Goal: Task Accomplishment & Management: Manage account settings

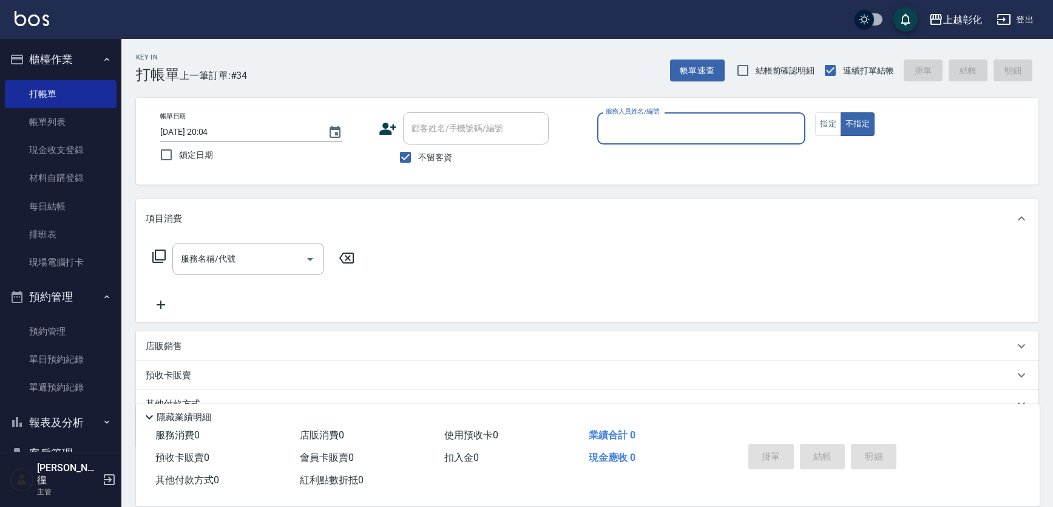
click at [427, 156] on span "不留客資" at bounding box center [435, 157] width 34 height 13
click at [418, 156] on input "不留客資" at bounding box center [405, 156] width 25 height 25
checkbox input "false"
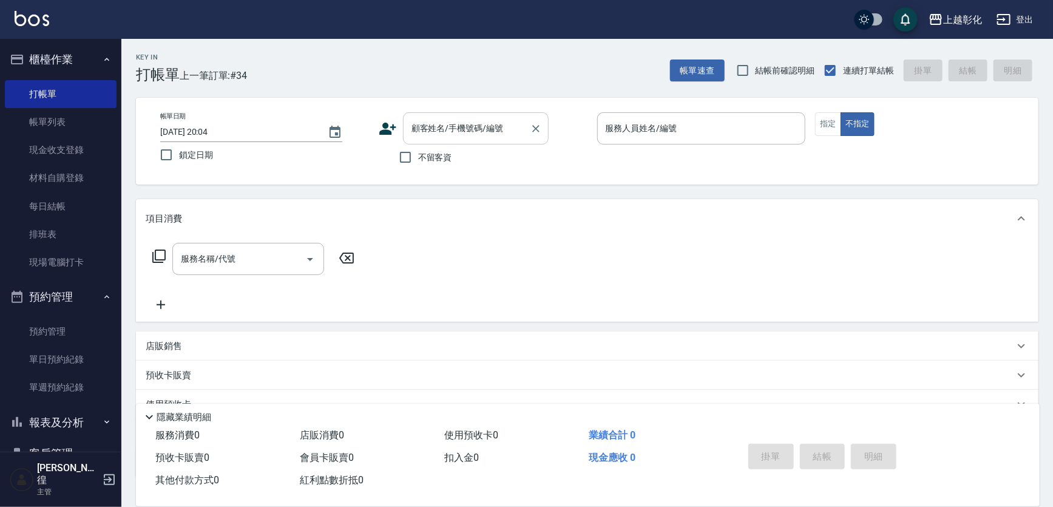
click at [422, 134] on input "顧客姓名/手機號碼/編號" at bounding box center [466, 128] width 116 height 21
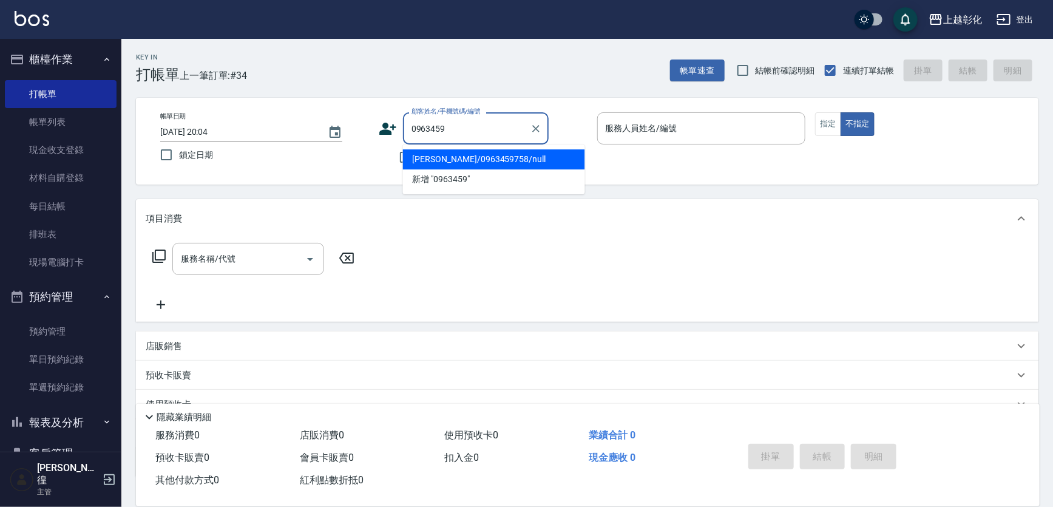
type input "劉宜珮/0963459758/null"
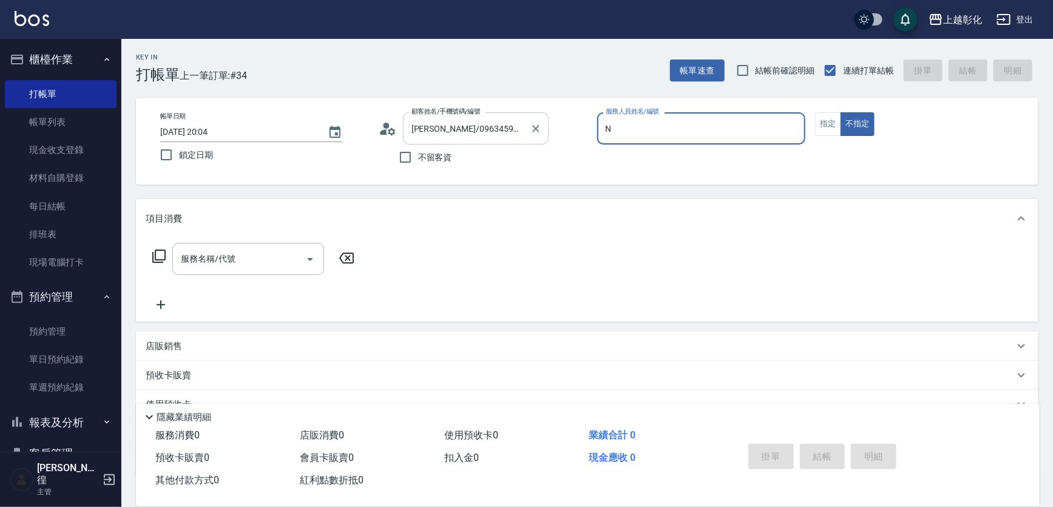
type input "yung yung-n"
type button "false"
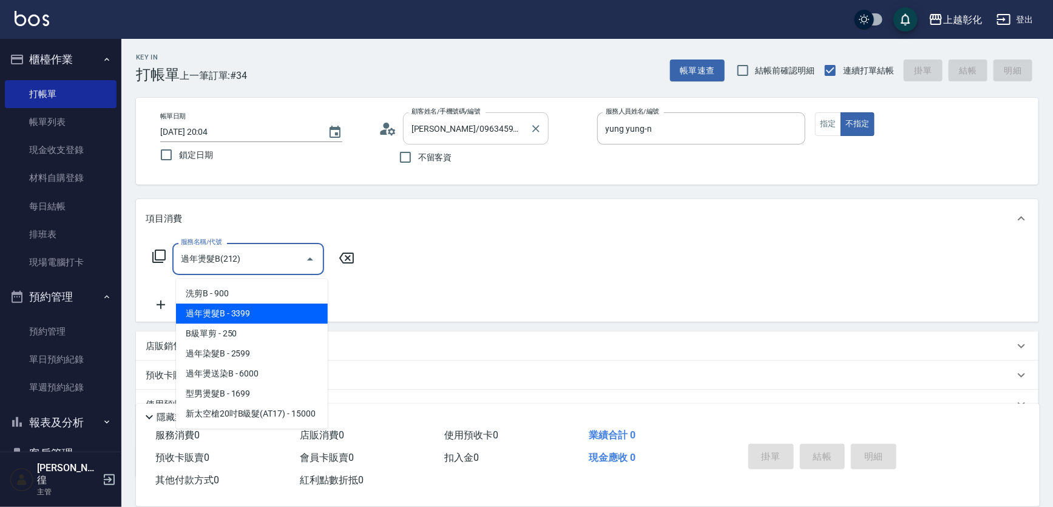
type input "過年燙髮B(212)"
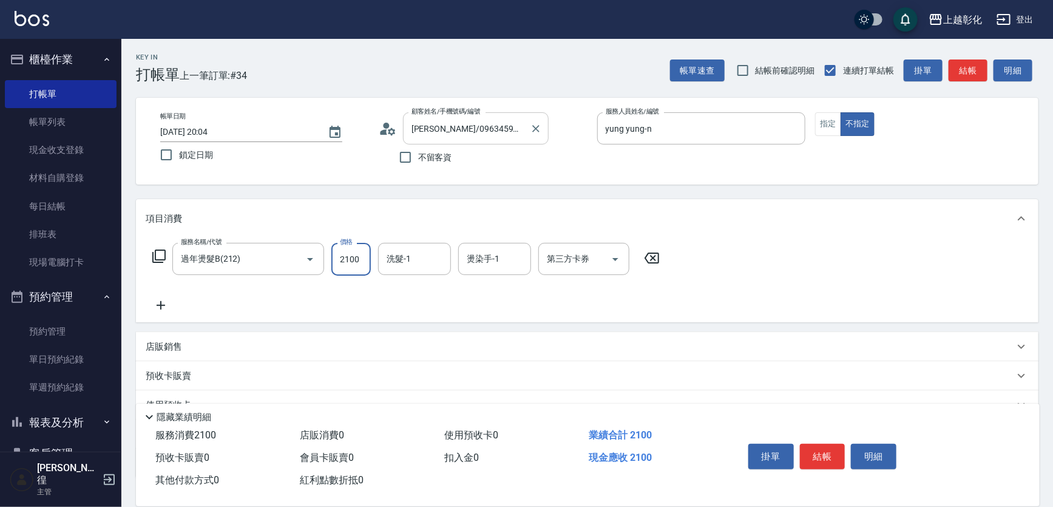
type input "2100"
type input "賴瑩婕-16"
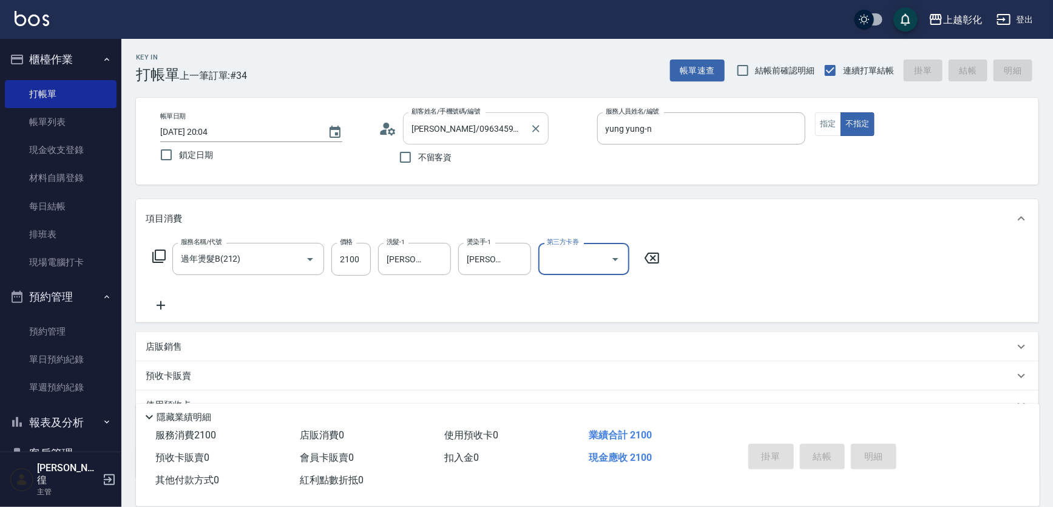
type input "2025/08/23 21:09"
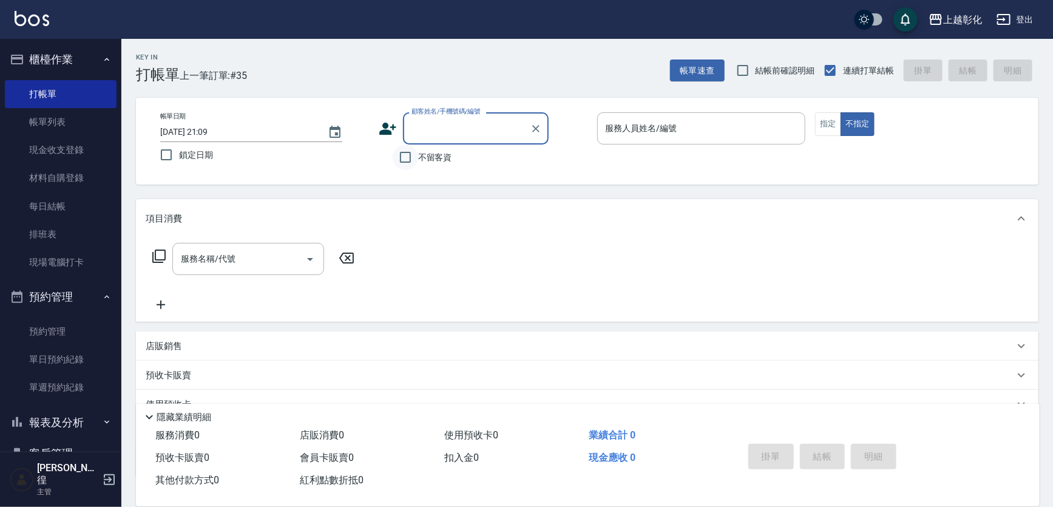
click at [416, 157] on input "不留客資" at bounding box center [405, 156] width 25 height 25
checkbox input "true"
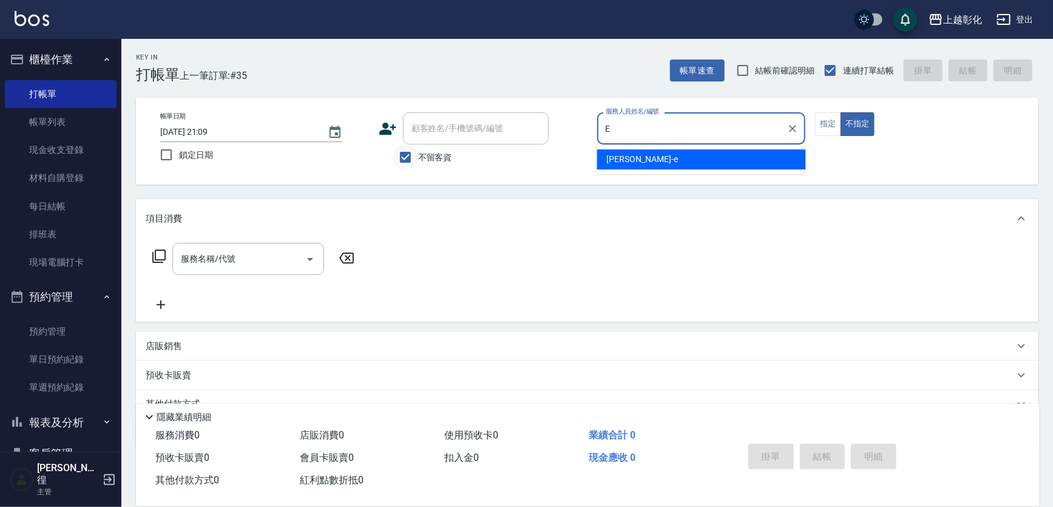
type input "allen-e"
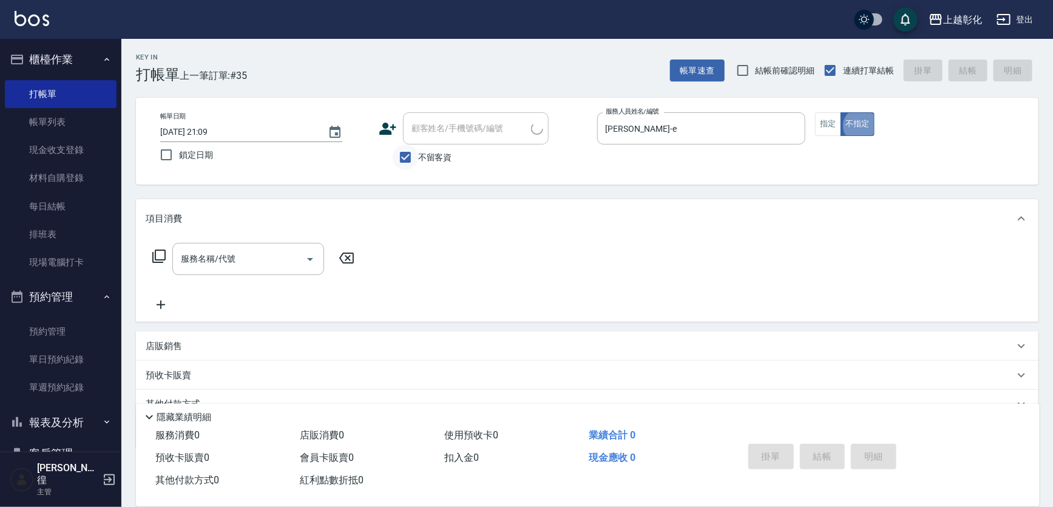
type input "游/0930756845/"
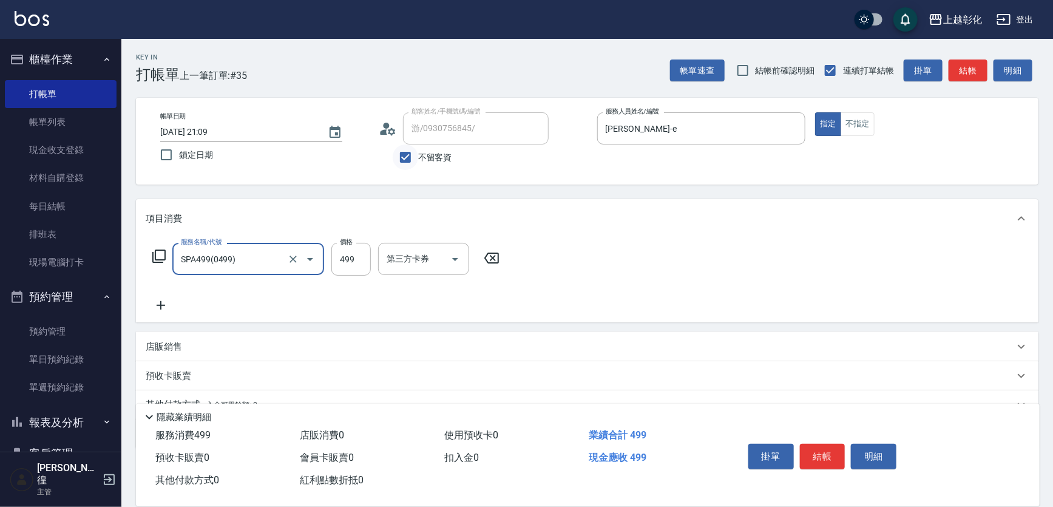
type input "SPA499(0499)"
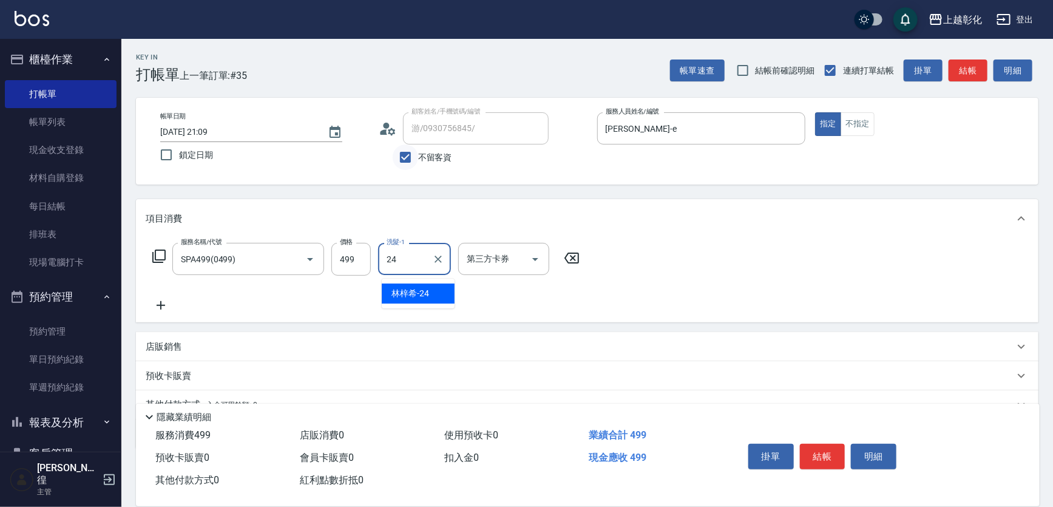
type input "林梓希-24"
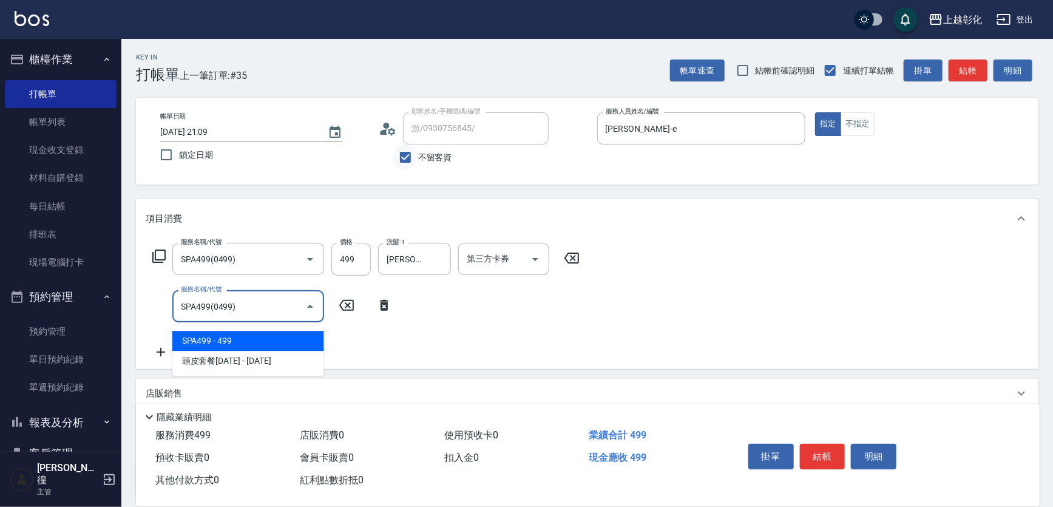
type input "SPA499(0499)"
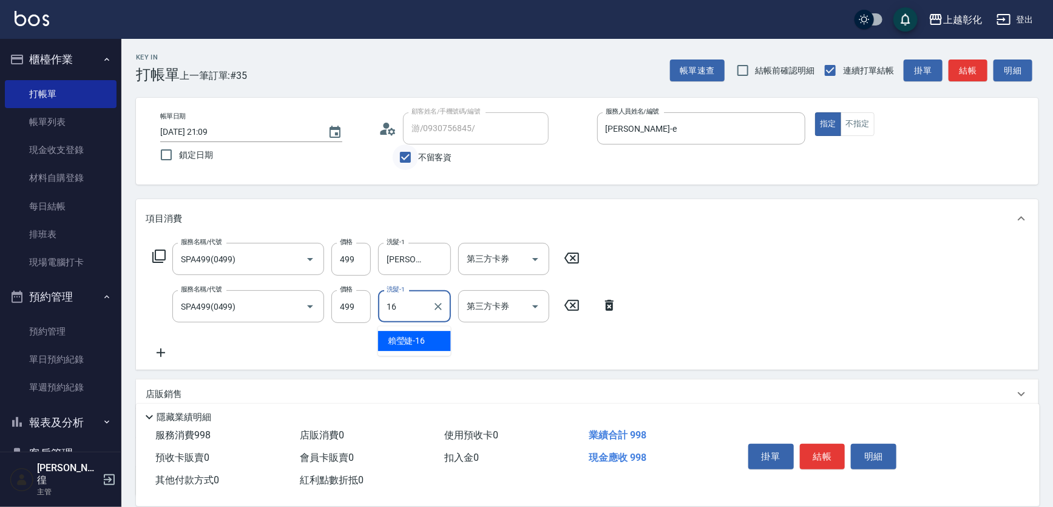
type input "賴瑩婕-16"
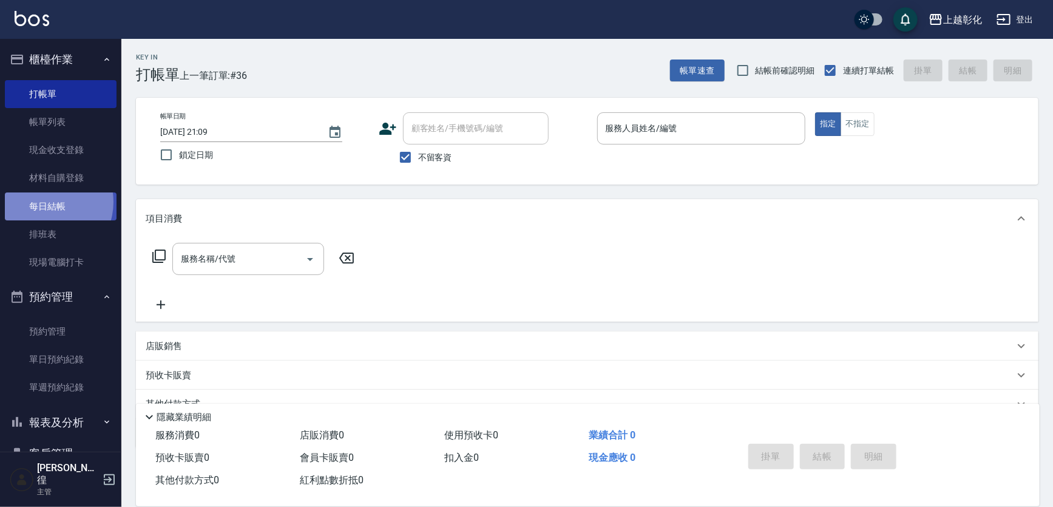
click at [46, 201] on link "每日結帳" at bounding box center [61, 206] width 112 height 28
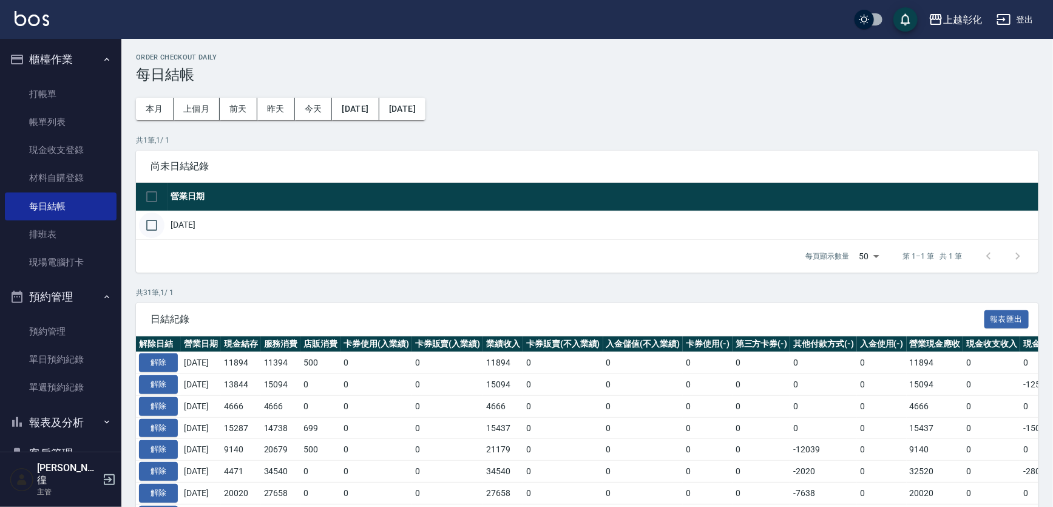
click at [159, 237] on input "checkbox" at bounding box center [151, 224] width 25 height 25
checkbox input "true"
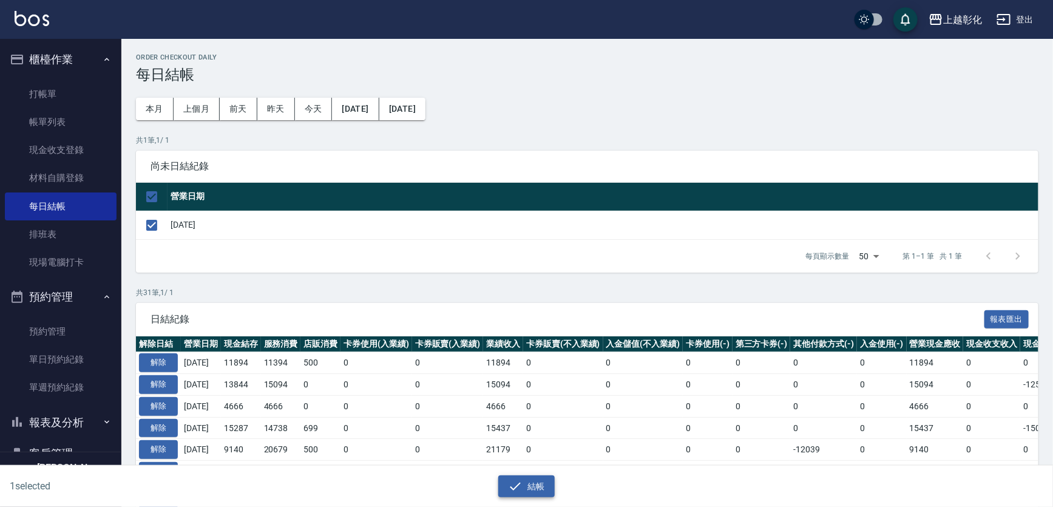
click at [539, 485] on button "結帳" at bounding box center [526, 486] width 56 height 22
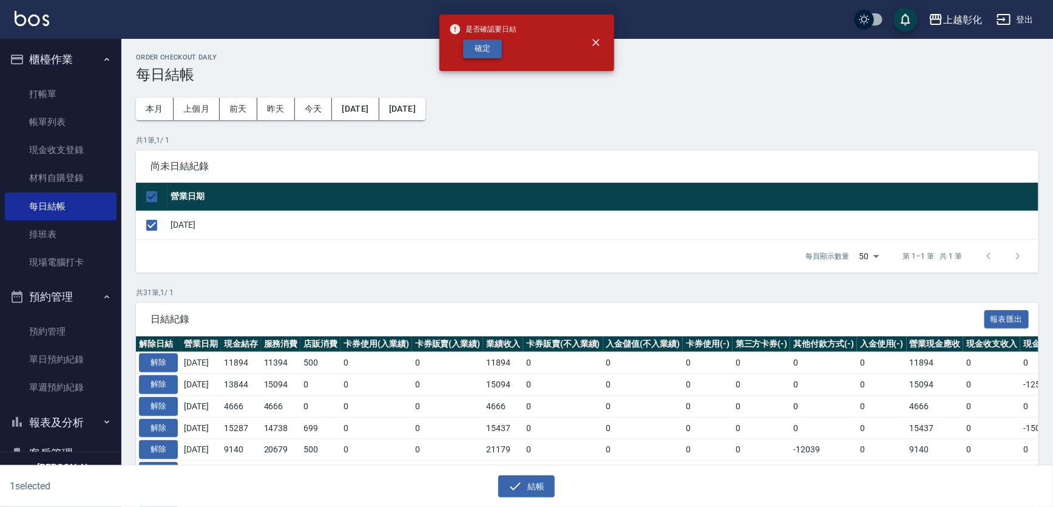
click at [473, 52] on button "確定" at bounding box center [482, 48] width 39 height 19
checkbox input "false"
